Goal: Navigation & Orientation: Find specific page/section

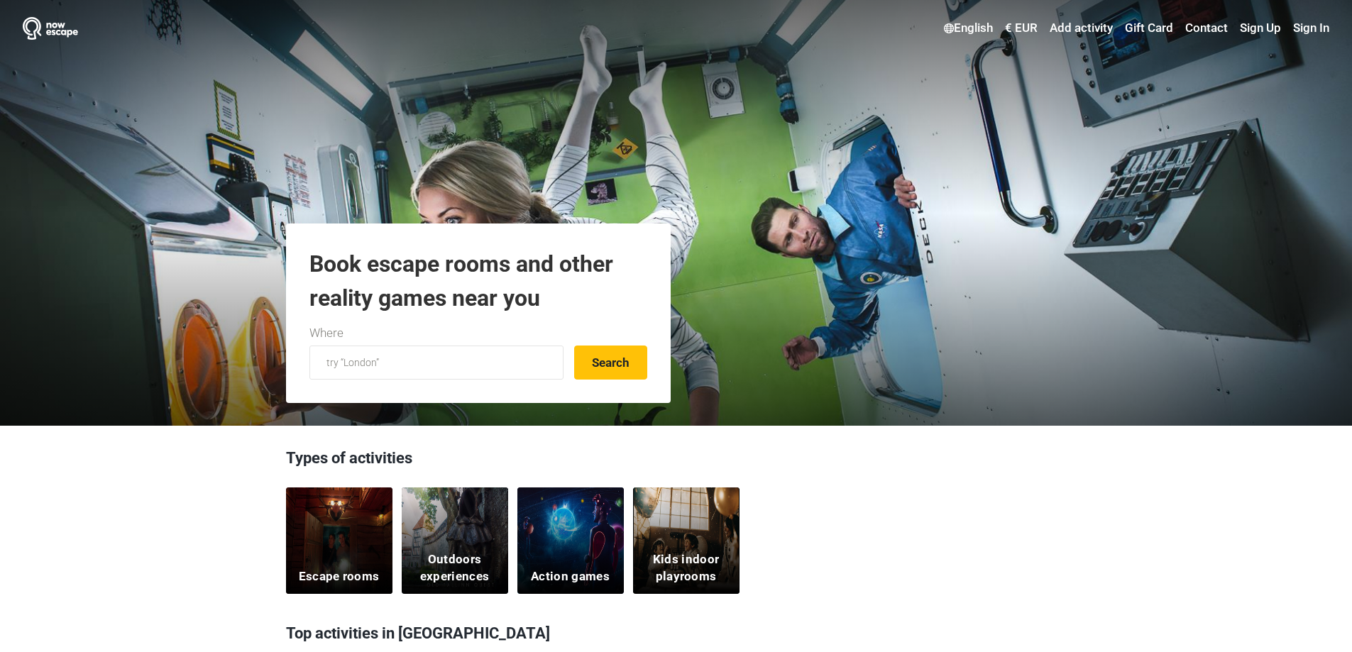
click at [316, 562] on div "Escape rooms" at bounding box center [339, 540] width 106 height 106
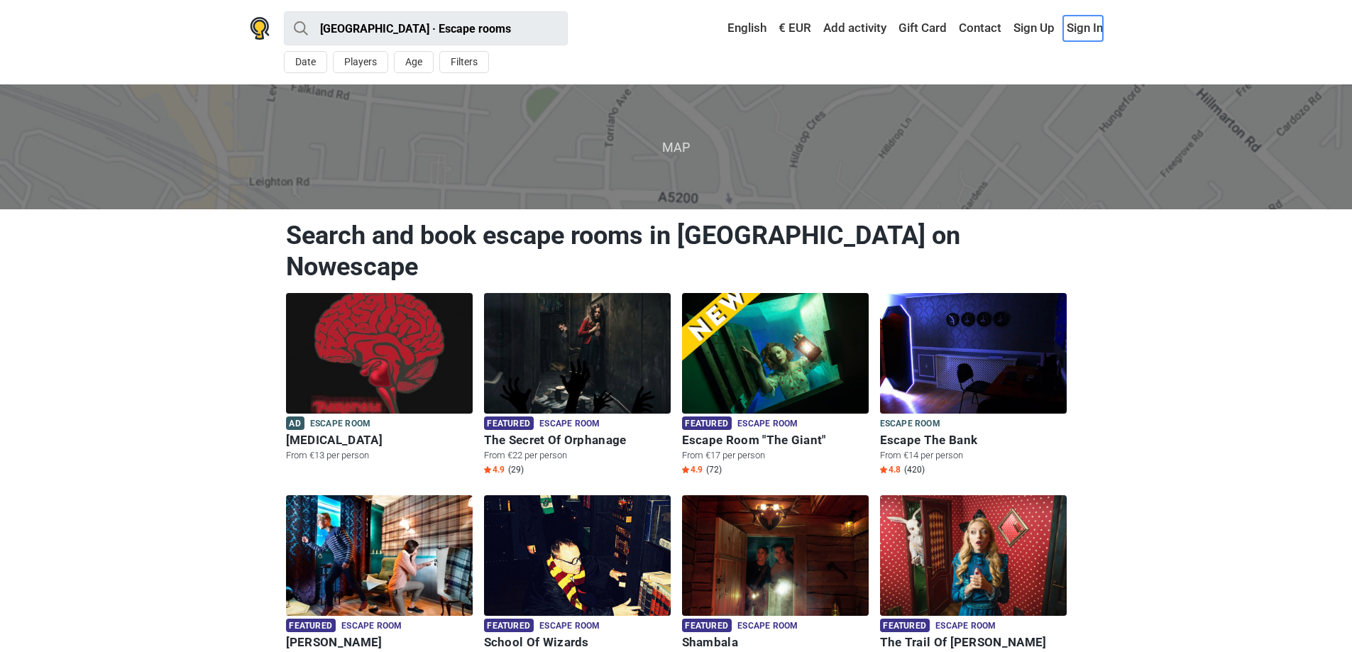
click at [1089, 31] on link "Sign In" at bounding box center [1083, 29] width 40 height 26
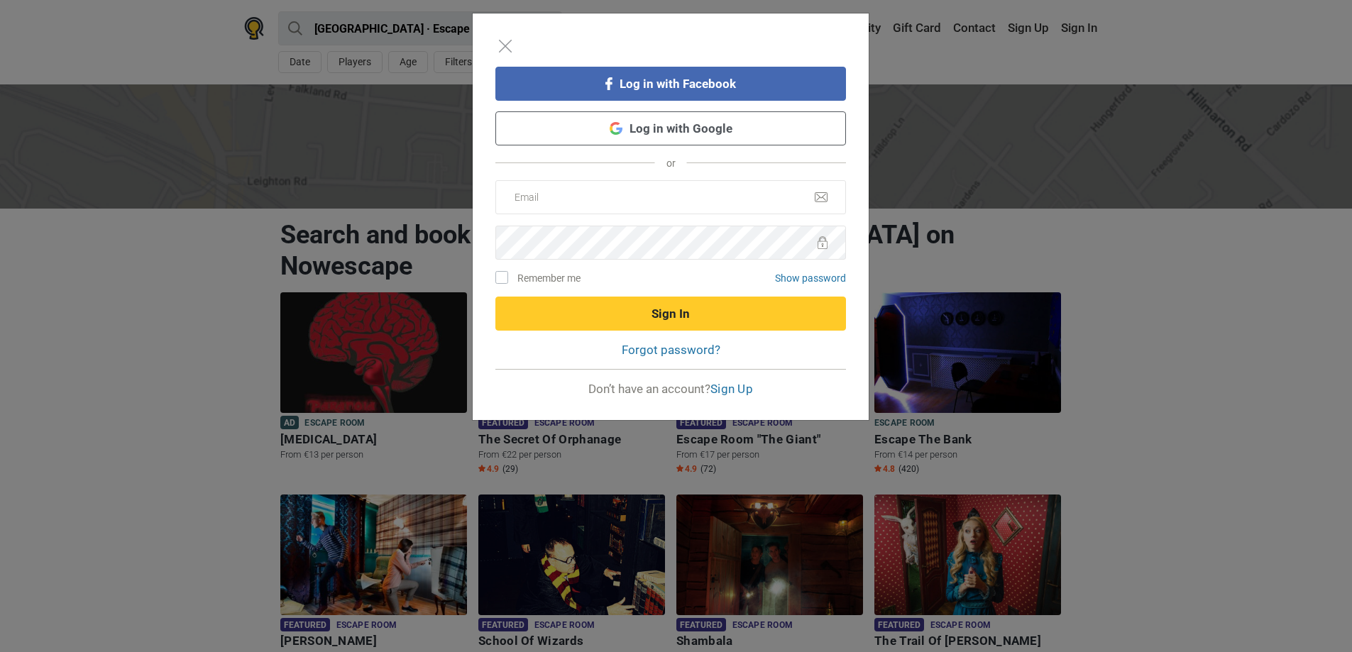
click at [708, 131] on link "Log in with Google" at bounding box center [670, 128] width 351 height 34
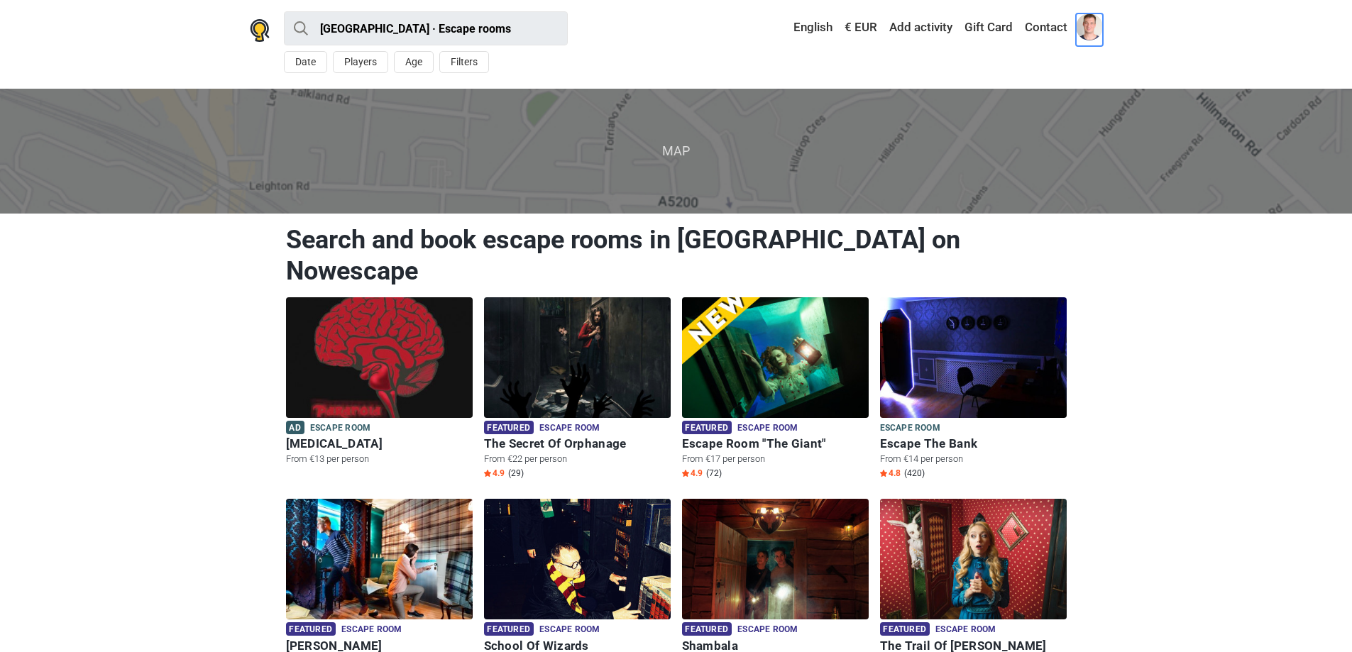
click at [1083, 18] on span at bounding box center [1089, 26] width 27 height 27
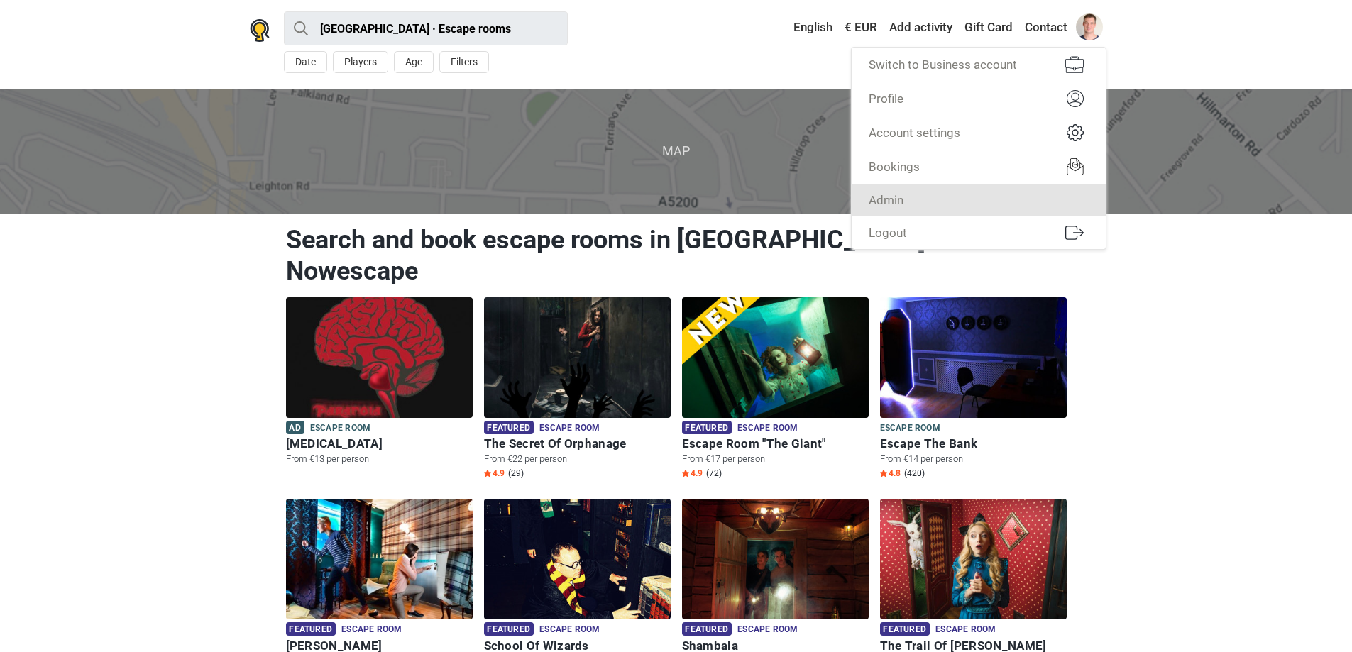
click at [984, 208] on link "Admin" at bounding box center [979, 200] width 254 height 33
